Goal: Information Seeking & Learning: Learn about a topic

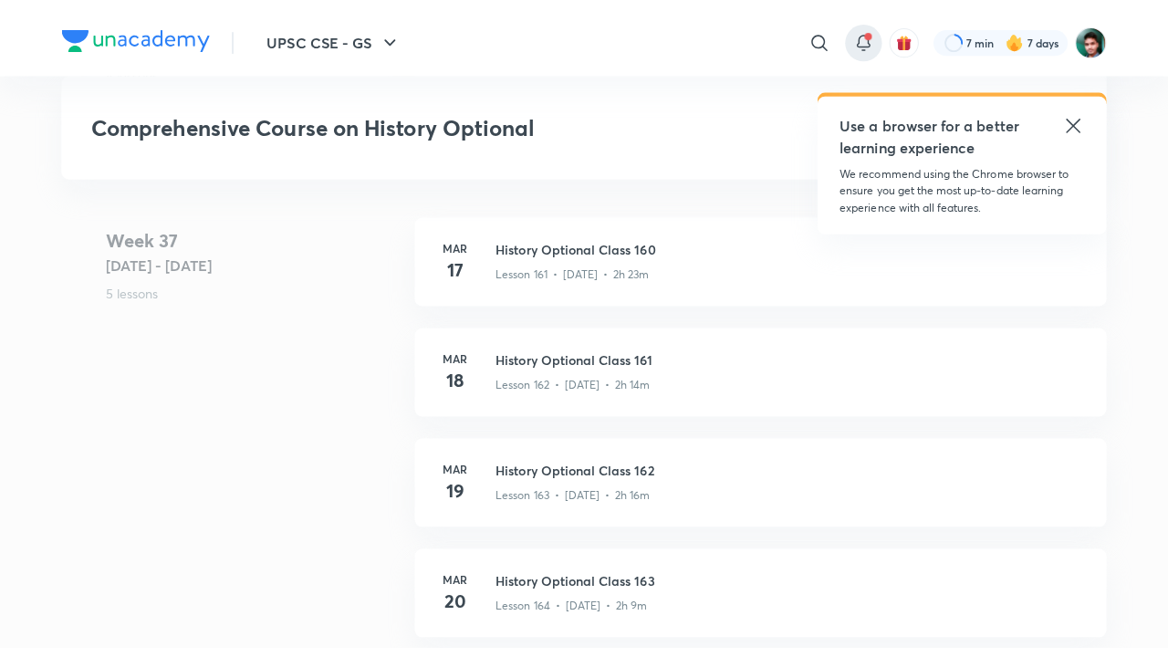
scroll to position [21950, 0]
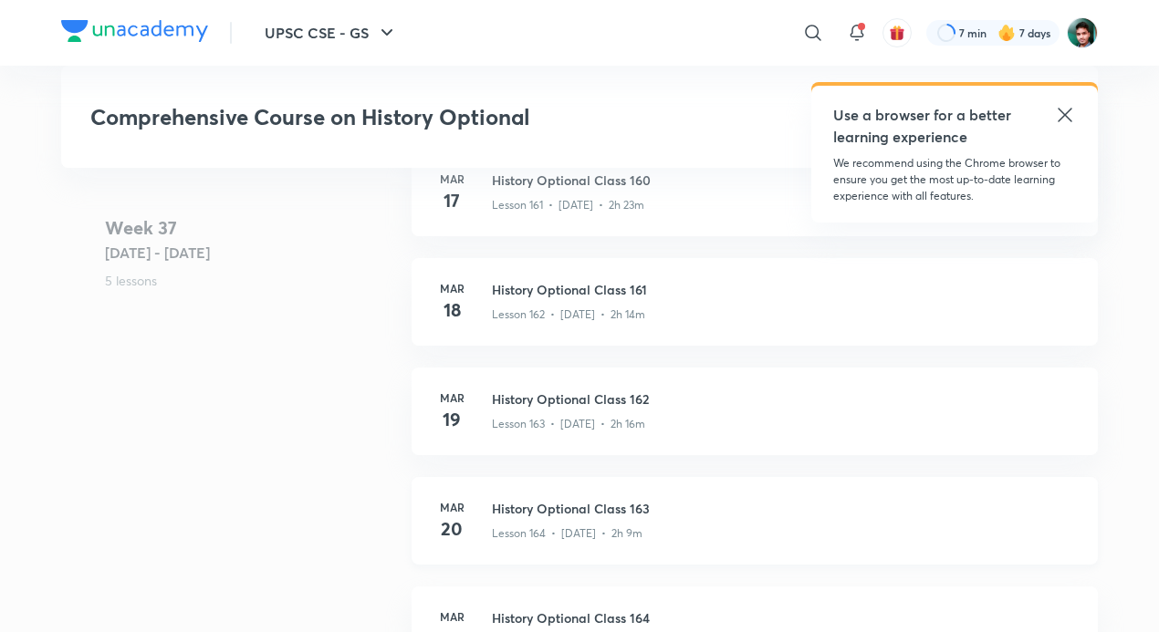
click at [626, 530] on p "Lesson 164 • [DATE] • 2h 9m" at bounding box center [567, 534] width 151 height 16
click at [626, 530] on p "Lesson 164 • Mar 20 • 2h 9m" at bounding box center [567, 534] width 151 height 16
